Goal: Task Accomplishment & Management: Manage account settings

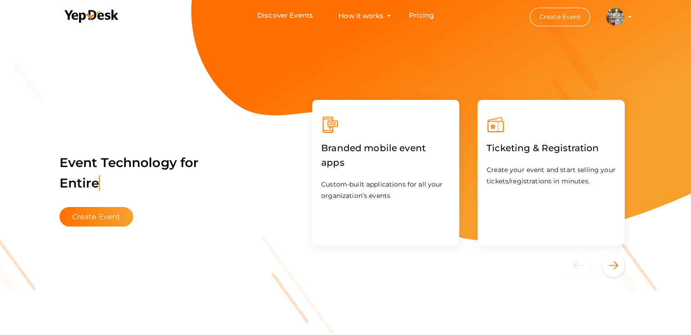
click at [627, 17] on button "Capablanca Chess School md@capablancachessschool.com Organization Profile My Ev…" at bounding box center [615, 16] width 24 height 19
click at [614, 22] on img at bounding box center [615, 17] width 18 height 18
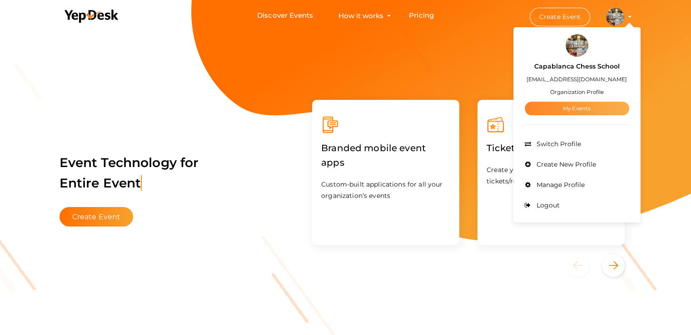
click at [565, 108] on link "My Events" at bounding box center [577, 109] width 105 height 14
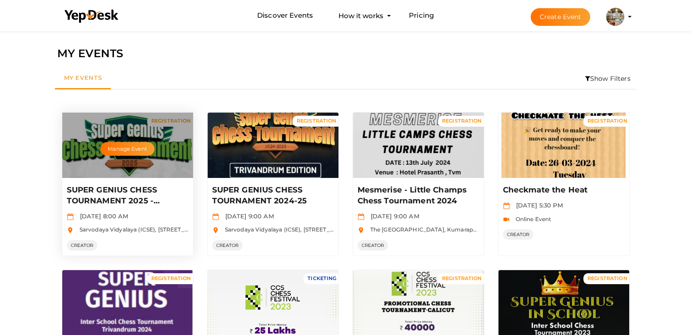
click at [146, 141] on div "Manage Event" at bounding box center [127, 145] width 131 height 65
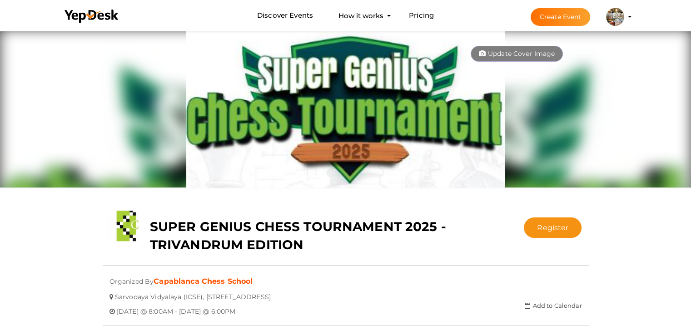
scroll to position [182, 0]
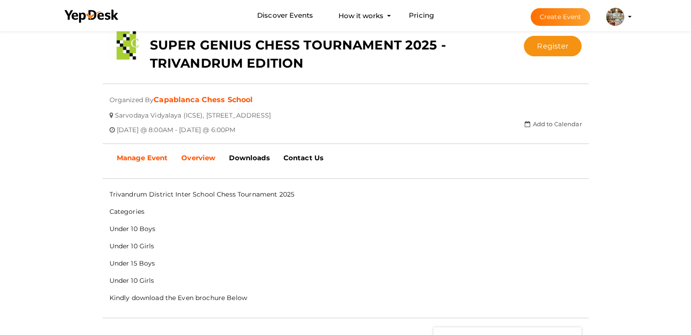
click at [147, 156] on b "Manage Event" at bounding box center [142, 158] width 51 height 9
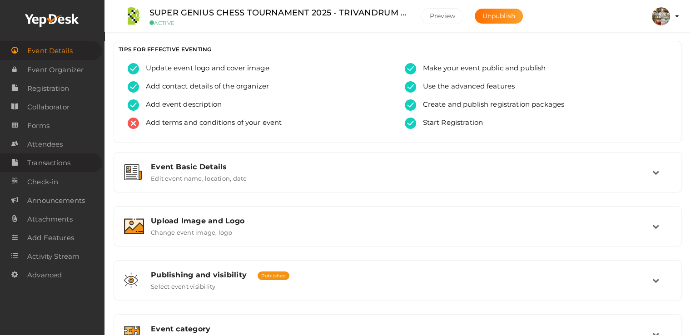
click at [42, 161] on span "Transactions" at bounding box center [48, 163] width 43 height 18
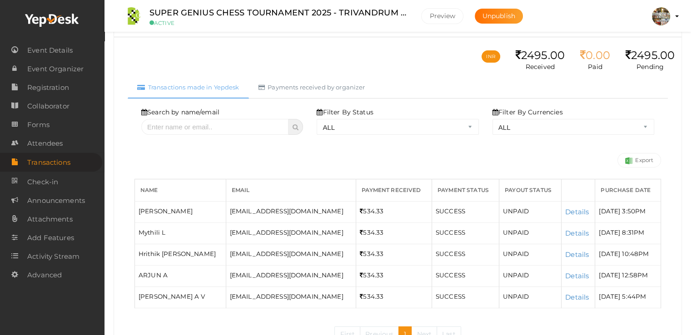
scroll to position [89, 0]
